Goal: Transaction & Acquisition: Purchase product/service

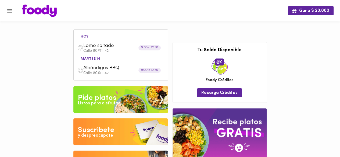
click at [31, 89] on div "Gana $ 20.000 [DATE] Lomo saltado Calle 80#11-42 9:00 a 12:30 [DATE] 14 Albóndi…" at bounding box center [170, 93] width 340 height 186
click at [141, 23] on div "hoy Lomo saltado Calle 80#11-42 9:00 a 12:30 martes 14 Albóndigas BBQ Calle 80#…" at bounding box center [120, 100] width 99 height 159
